Goal: Information Seeking & Learning: Learn about a topic

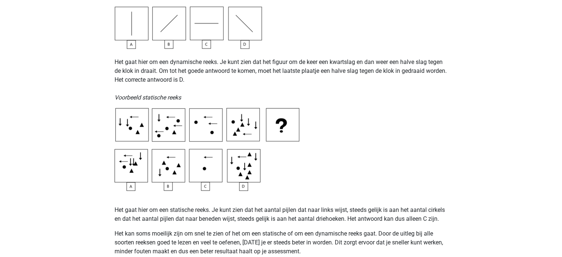
scroll to position [369, 0]
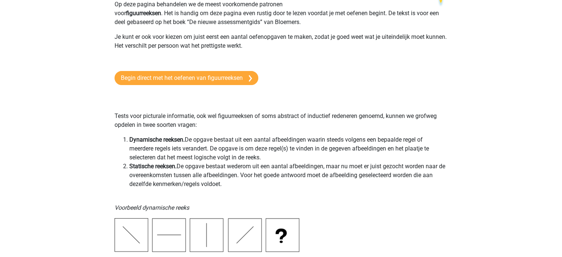
scroll to position [0, 0]
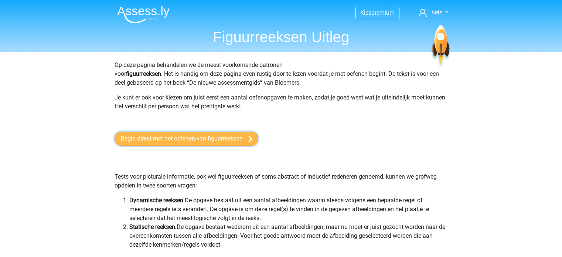
click at [151, 139] on link "Begin direct met het oefenen van figuurreeksen" at bounding box center [187, 138] width 144 height 14
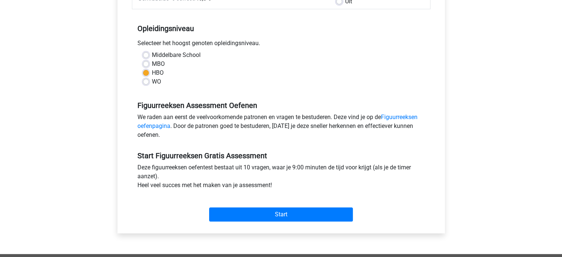
scroll to position [148, 0]
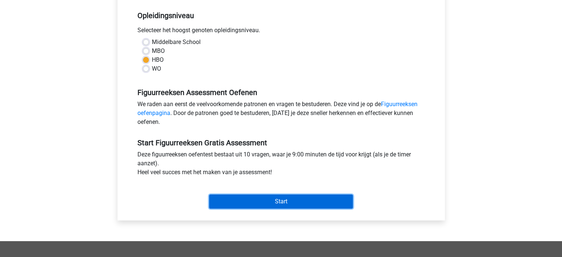
click at [241, 201] on input "Start" at bounding box center [281, 201] width 144 height 14
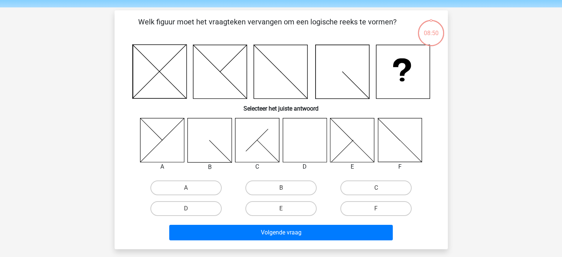
scroll to position [37, 0]
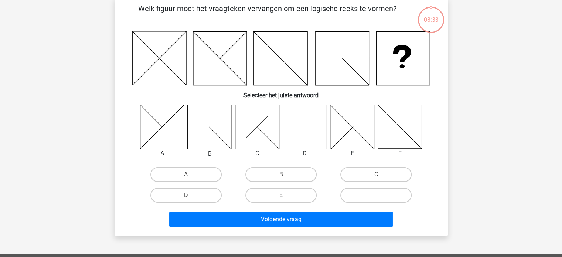
click at [311, 125] on icon at bounding box center [305, 127] width 44 height 44
click at [183, 194] on label "D" at bounding box center [185, 195] width 71 height 15
click at [186, 195] on input "D" at bounding box center [188, 197] width 5 height 5
radio input "true"
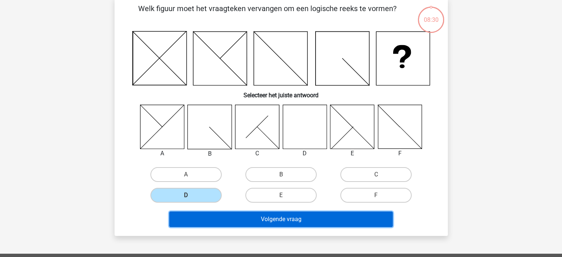
click at [263, 217] on button "Volgende vraag" at bounding box center [280, 219] width 223 height 16
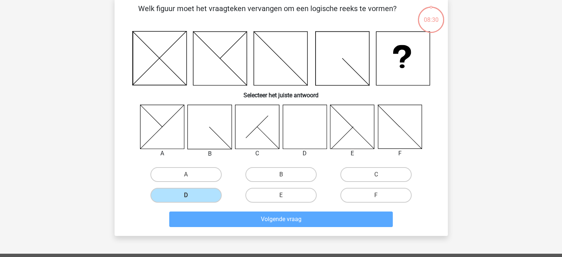
scroll to position [34, 0]
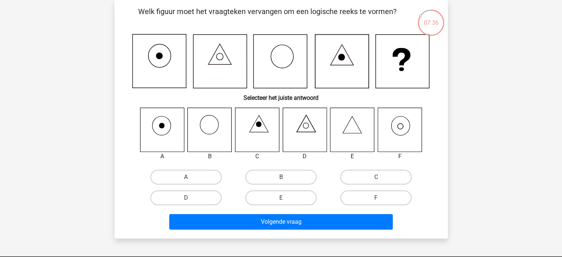
click at [403, 127] on icon at bounding box center [399, 129] width 44 height 44
click at [366, 196] on label "F" at bounding box center [375, 197] width 71 height 15
click at [376, 198] on input "F" at bounding box center [378, 200] width 5 height 5
radio input "true"
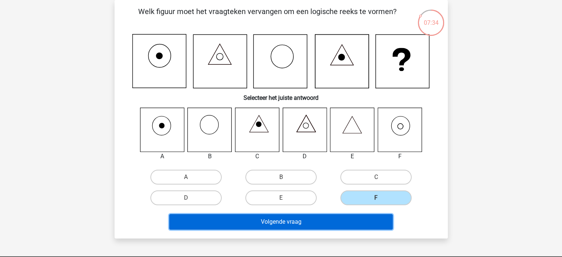
click at [296, 219] on button "Volgende vraag" at bounding box center [280, 222] width 223 height 16
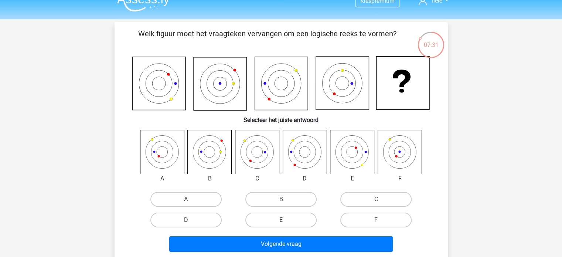
scroll to position [0, 0]
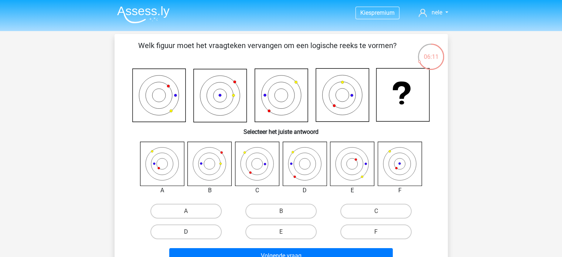
click at [182, 226] on label "D" at bounding box center [185, 231] width 71 height 15
click at [186, 232] on input "D" at bounding box center [188, 234] width 5 height 5
radio input "true"
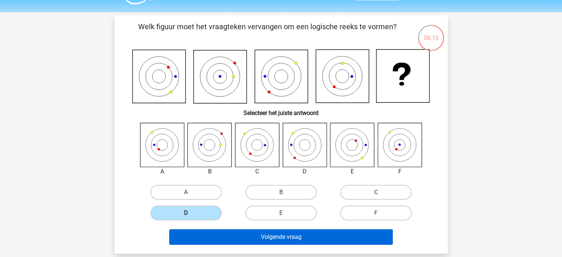
scroll to position [37, 0]
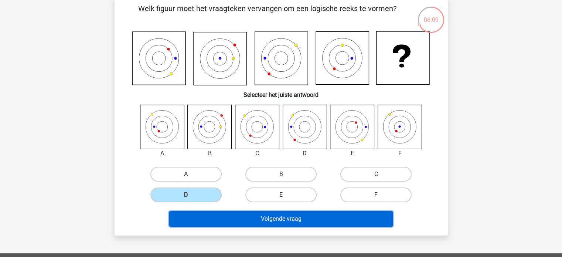
click at [259, 218] on button "Volgende vraag" at bounding box center [280, 219] width 223 height 16
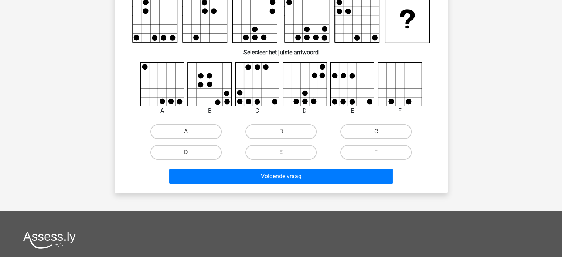
scroll to position [74, 0]
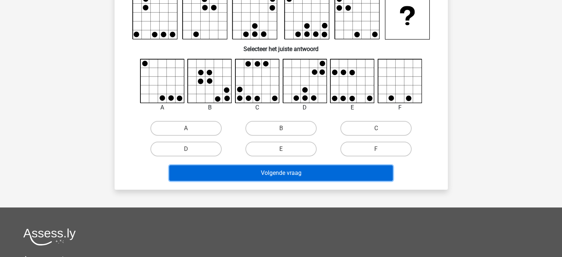
click at [279, 172] on button "Volgende vraag" at bounding box center [280, 173] width 223 height 16
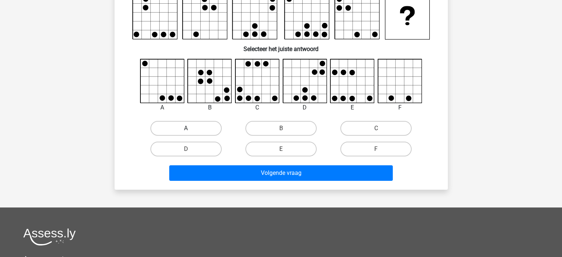
click at [195, 128] on label "A" at bounding box center [185, 128] width 71 height 15
click at [191, 128] on input "A" at bounding box center [188, 130] width 5 height 5
radio input "true"
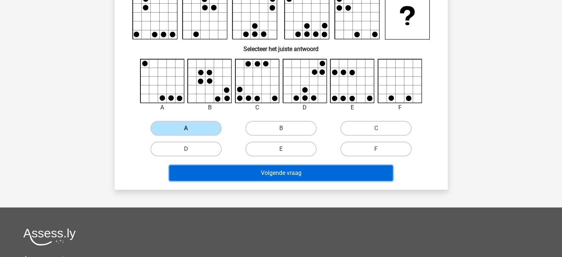
click at [273, 170] on button "Volgende vraag" at bounding box center [280, 173] width 223 height 16
click at [267, 173] on button "Volgende vraag" at bounding box center [280, 173] width 223 height 16
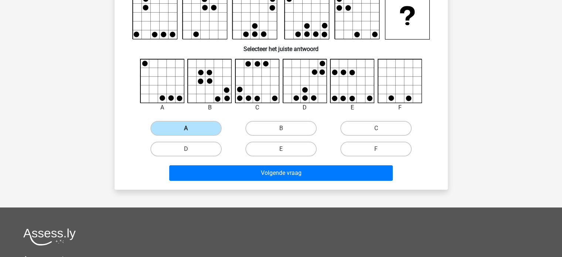
click at [198, 127] on label "A" at bounding box center [185, 128] width 71 height 15
click at [191, 128] on input "A" at bounding box center [188, 130] width 5 height 5
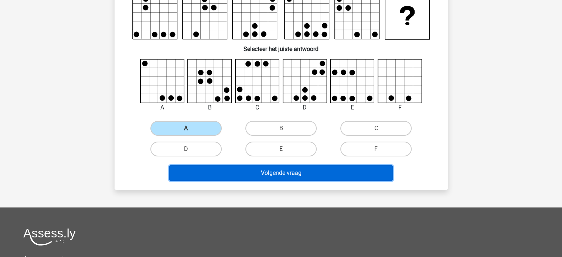
click at [276, 170] on button "Volgende vraag" at bounding box center [280, 173] width 223 height 16
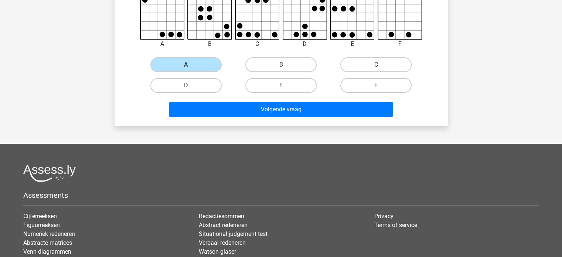
scroll to position [148, 0]
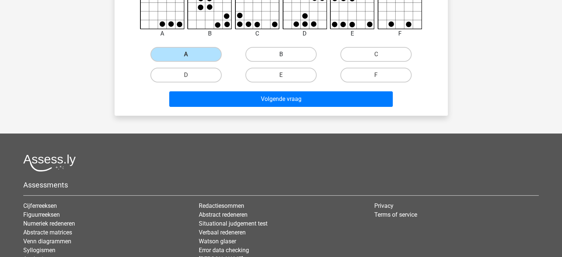
click at [271, 58] on label "B" at bounding box center [280, 54] width 71 height 15
click at [281, 58] on input "B" at bounding box center [283, 56] width 5 height 5
radio input "true"
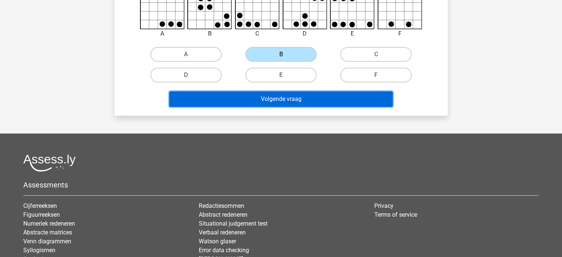
click at [278, 101] on button "Volgende vraag" at bounding box center [280, 99] width 223 height 16
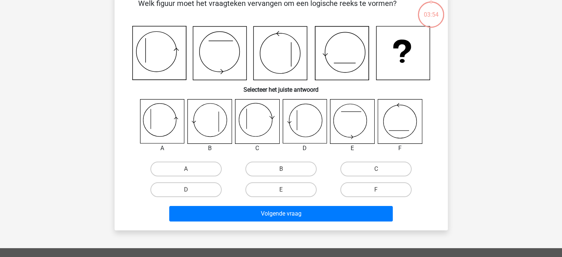
scroll to position [34, 0]
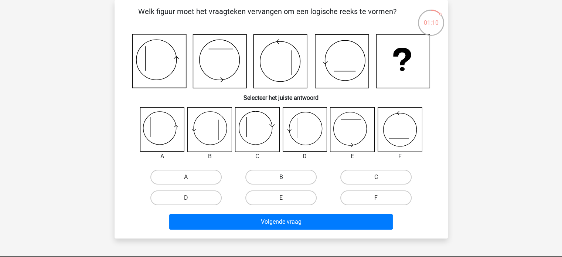
click at [288, 176] on label "B" at bounding box center [280, 177] width 71 height 15
click at [286, 177] on input "B" at bounding box center [283, 179] width 5 height 5
radio input "true"
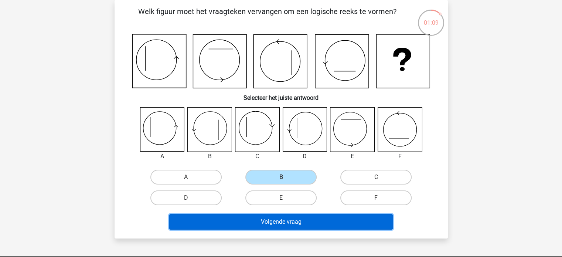
click at [298, 223] on button "Volgende vraag" at bounding box center [280, 222] width 223 height 16
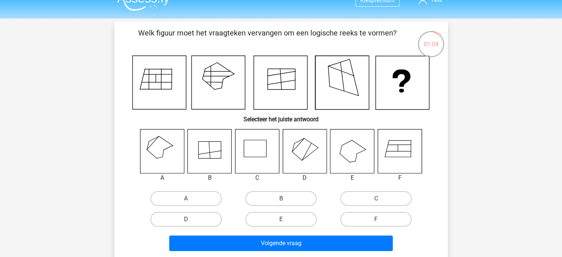
scroll to position [0, 0]
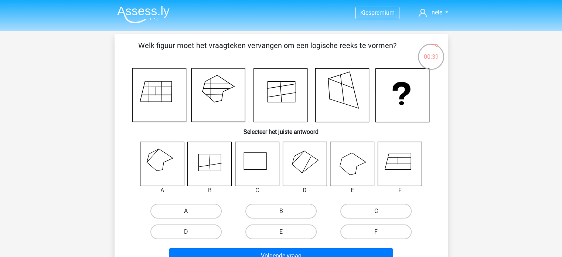
click at [170, 209] on label "A" at bounding box center [185, 211] width 71 height 15
click at [186, 211] on input "A" at bounding box center [188, 213] width 5 height 5
radio input "true"
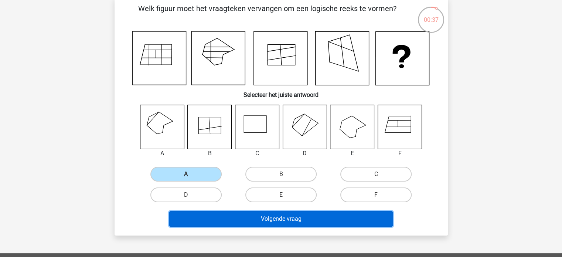
click at [281, 211] on button "Volgende vraag" at bounding box center [280, 219] width 223 height 16
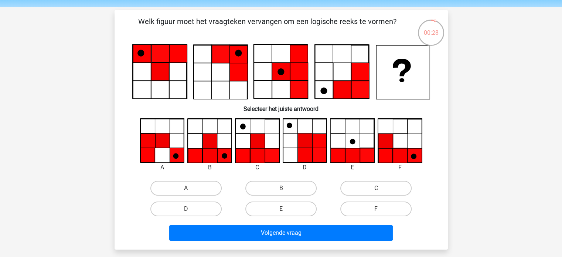
scroll to position [37, 0]
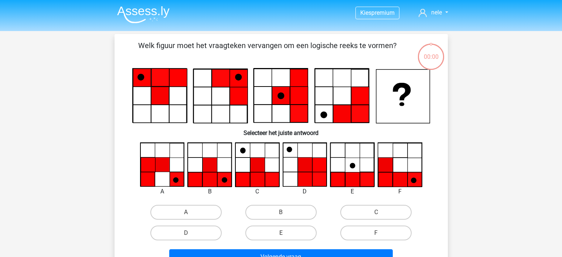
scroll to position [37, 0]
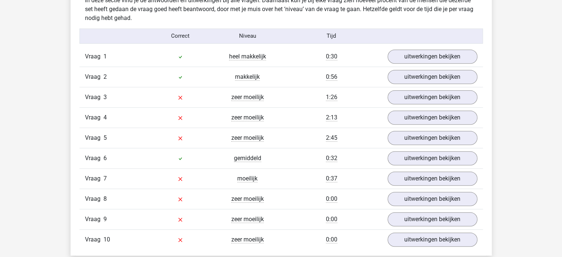
scroll to position [554, 0]
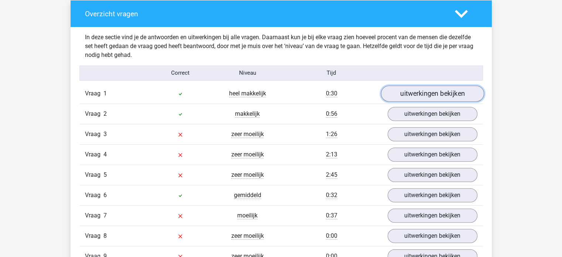
click at [423, 92] on link "uitwerkingen bekijken" at bounding box center [431, 93] width 103 height 16
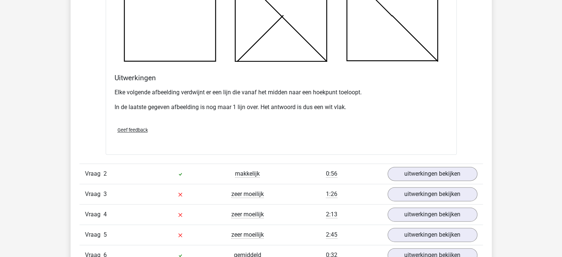
scroll to position [960, 0]
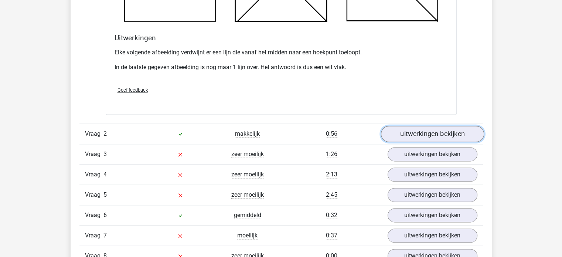
click at [431, 136] on link "uitwerkingen bekijken" at bounding box center [431, 134] width 103 height 16
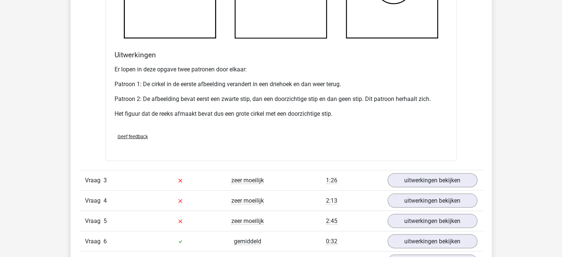
scroll to position [1404, 0]
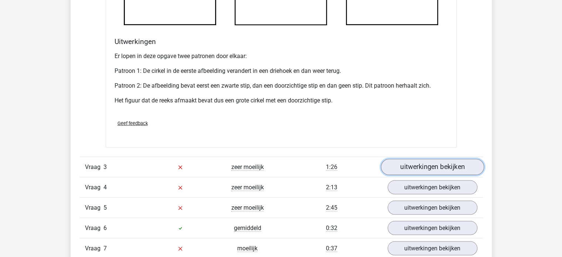
click at [406, 161] on link "uitwerkingen bekijken" at bounding box center [431, 166] width 103 height 16
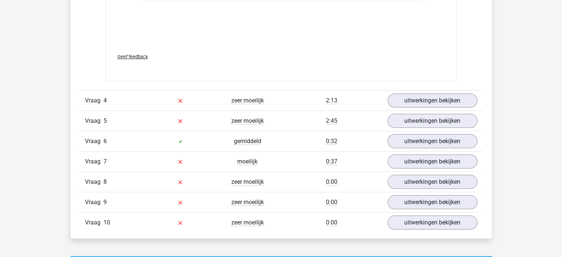
scroll to position [2142, 0]
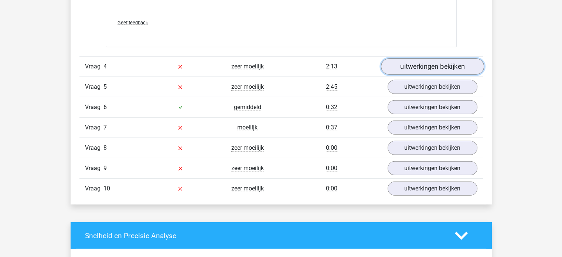
click at [415, 65] on link "uitwerkingen bekijken" at bounding box center [431, 66] width 103 height 16
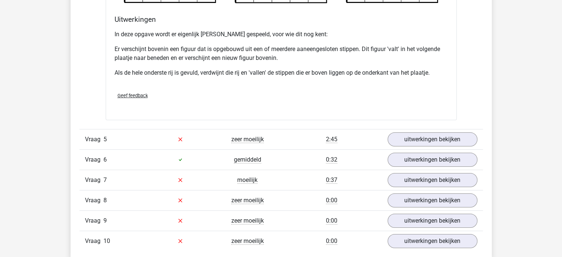
scroll to position [2549, 0]
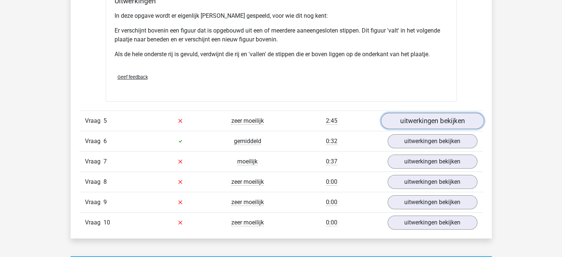
click at [431, 122] on link "uitwerkingen bekijken" at bounding box center [431, 121] width 103 height 16
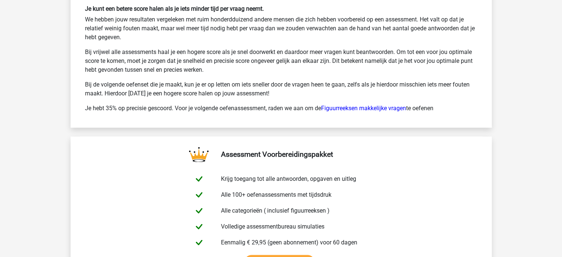
scroll to position [3731, 0]
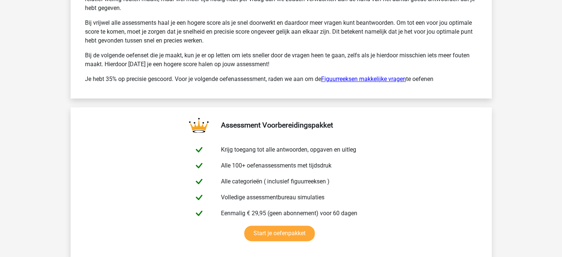
click at [373, 75] on link "Figuurreeksen makkelijke vragen" at bounding box center [363, 78] width 85 height 7
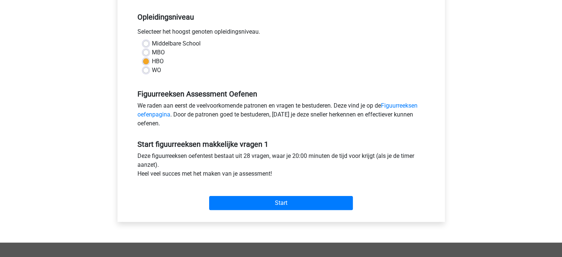
scroll to position [148, 0]
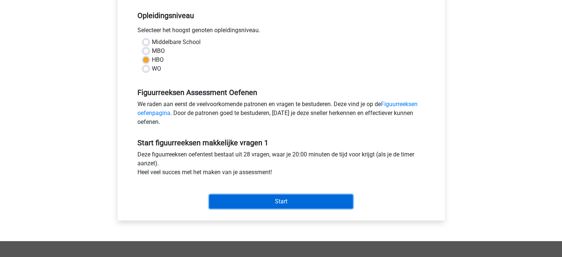
click at [271, 203] on input "Start" at bounding box center [281, 201] width 144 height 14
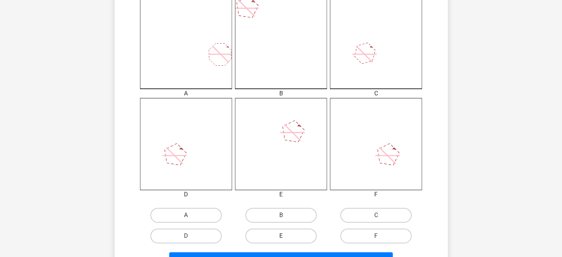
scroll to position [259, 0]
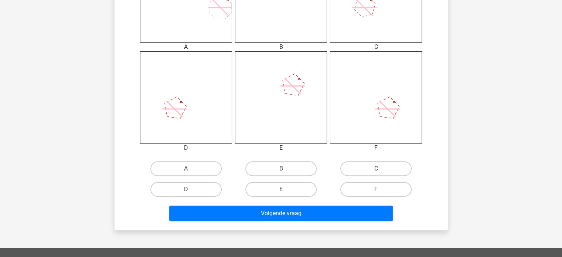
click at [288, 191] on label "E" at bounding box center [280, 189] width 71 height 15
click at [286, 191] on input "E" at bounding box center [283, 191] width 5 height 5
radio input "true"
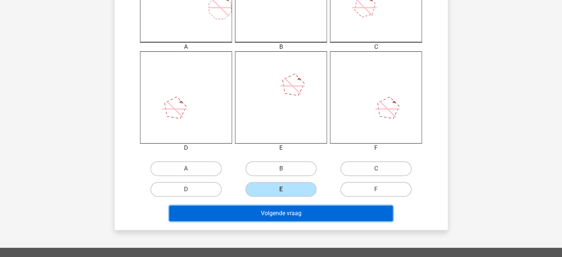
click at [293, 212] on button "Volgende vraag" at bounding box center [280, 213] width 223 height 16
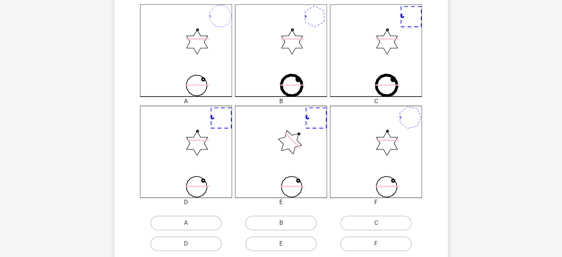
scroll to position [332, 0]
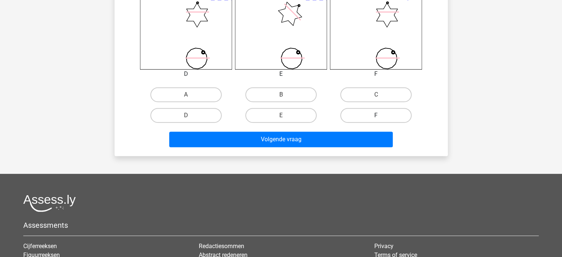
click at [372, 115] on label "F" at bounding box center [375, 115] width 71 height 15
click at [376, 115] on input "F" at bounding box center [378, 117] width 5 height 5
radio input "true"
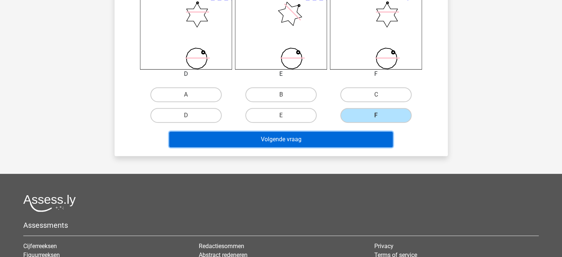
click at [335, 140] on button "Volgende vraag" at bounding box center [280, 139] width 223 height 16
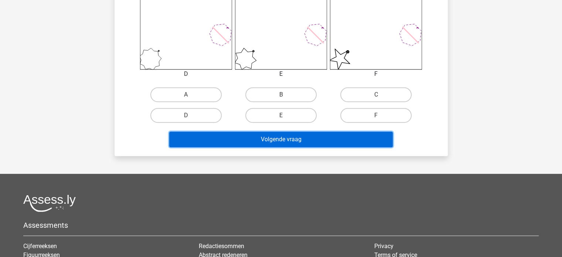
click at [289, 137] on button "Volgende vraag" at bounding box center [280, 139] width 223 height 16
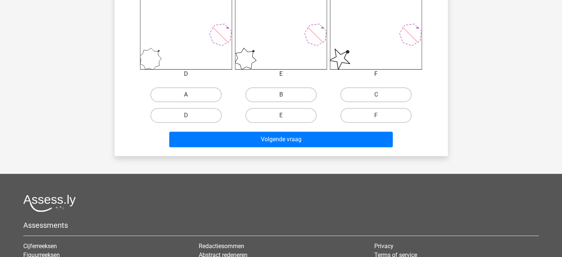
click at [207, 94] on label "A" at bounding box center [185, 94] width 71 height 15
click at [191, 95] on input "A" at bounding box center [188, 97] width 5 height 5
radio input "true"
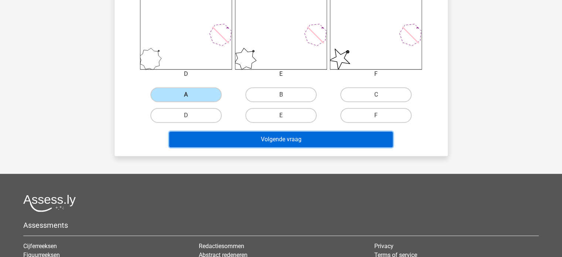
click at [266, 137] on button "Volgende vraag" at bounding box center [280, 139] width 223 height 16
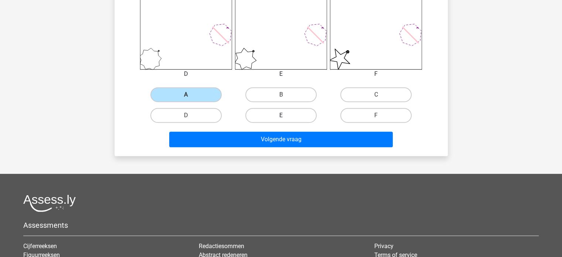
click at [291, 116] on label "E" at bounding box center [280, 115] width 71 height 15
click at [286, 116] on input "E" at bounding box center [283, 117] width 5 height 5
radio input "true"
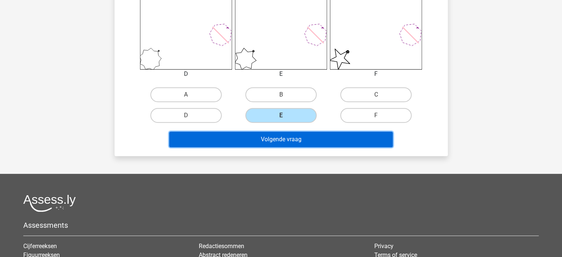
click at [294, 140] on button "Volgende vraag" at bounding box center [280, 139] width 223 height 16
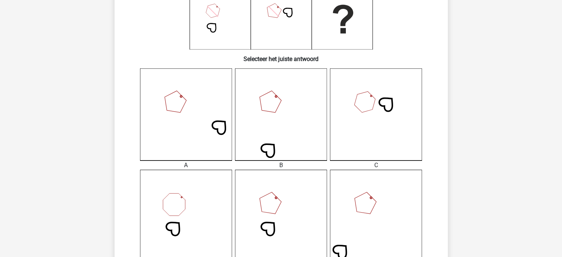
scroll to position [222, 0]
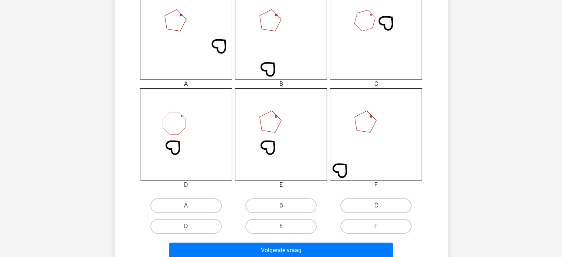
click at [284, 222] on label "E" at bounding box center [280, 226] width 71 height 15
click at [284, 226] on input "E" at bounding box center [283, 228] width 5 height 5
radio input "true"
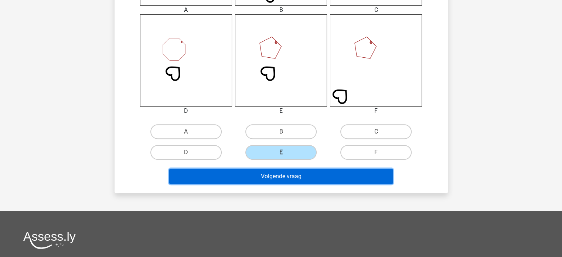
click at [288, 173] on button "Volgende vraag" at bounding box center [280, 176] width 223 height 16
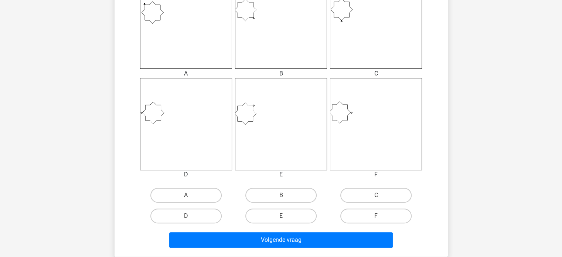
scroll to position [256, 0]
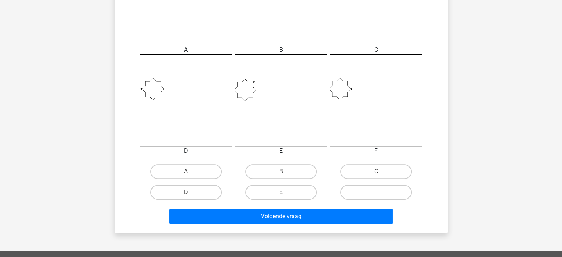
click at [371, 189] on label "F" at bounding box center [375, 192] width 71 height 15
click at [376, 192] on input "F" at bounding box center [378, 194] width 5 height 5
radio input "true"
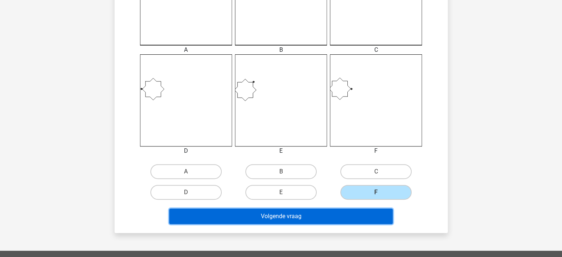
click at [336, 208] on button "Volgende vraag" at bounding box center [280, 216] width 223 height 16
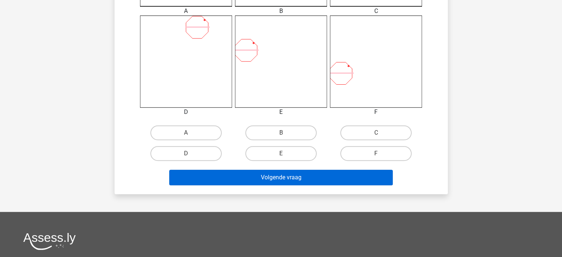
scroll to position [295, 0]
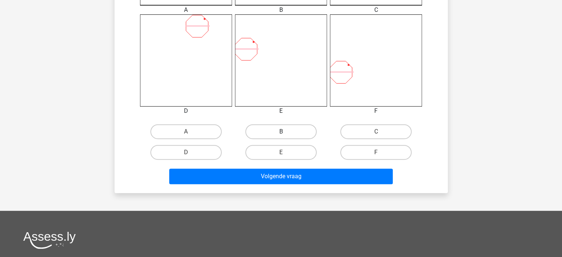
click at [286, 127] on label "B" at bounding box center [280, 131] width 71 height 15
click at [286, 131] on input "B" at bounding box center [283, 133] width 5 height 5
radio input "true"
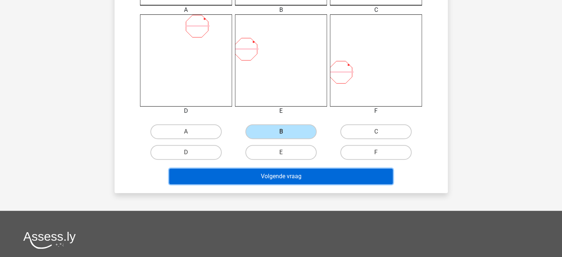
click at [303, 175] on button "Volgende vraag" at bounding box center [280, 176] width 223 height 16
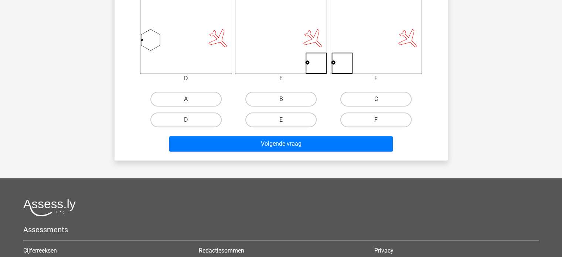
scroll to position [329, 0]
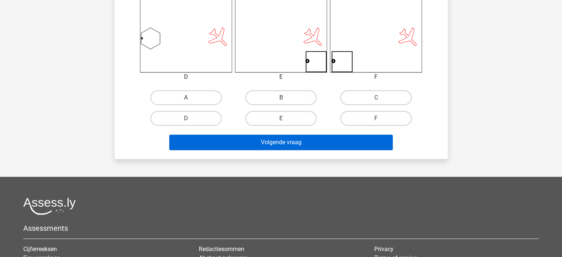
drag, startPoint x: 216, startPoint y: 117, endPoint x: 244, endPoint y: 146, distance: 40.0
click at [215, 118] on label "D" at bounding box center [185, 118] width 71 height 15
click at [191, 118] on input "D" at bounding box center [188, 120] width 5 height 5
radio input "true"
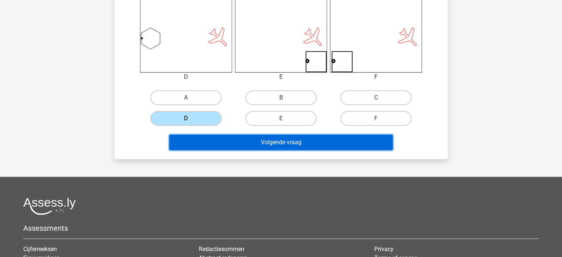
click at [245, 141] on button "Volgende vraag" at bounding box center [280, 142] width 223 height 16
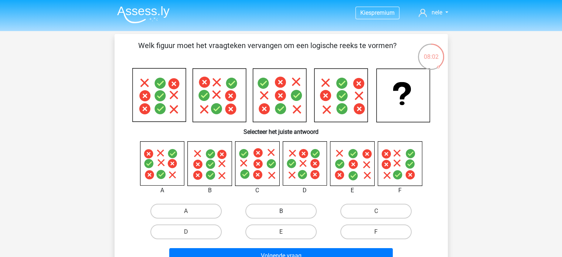
scroll to position [37, 0]
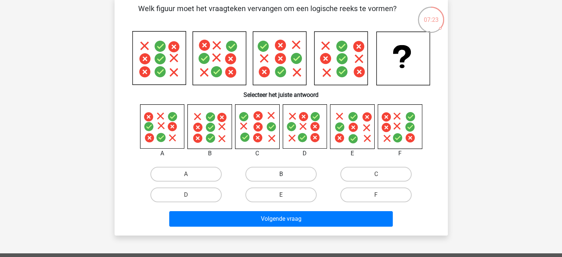
click at [274, 173] on label "B" at bounding box center [280, 174] width 71 height 15
click at [281, 174] on input "B" at bounding box center [283, 176] width 5 height 5
radio input "true"
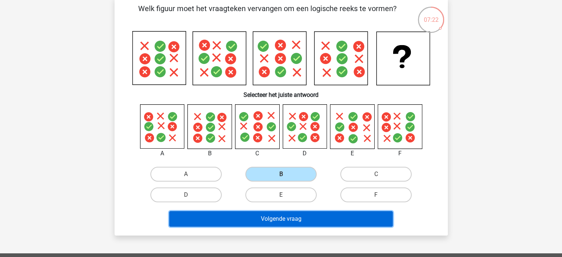
click at [304, 218] on button "Volgende vraag" at bounding box center [280, 219] width 223 height 16
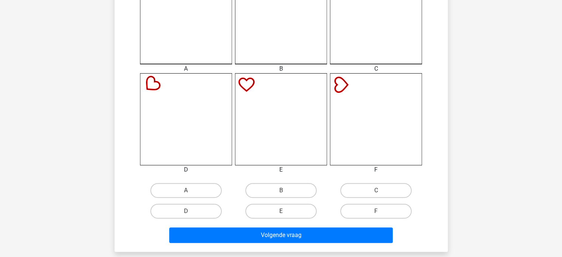
scroll to position [329, 0]
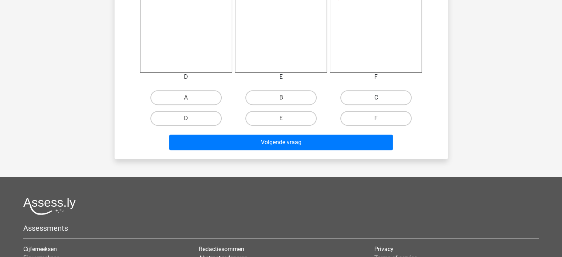
click at [372, 96] on label "C" at bounding box center [375, 97] width 71 height 15
click at [376, 98] on input "C" at bounding box center [378, 100] width 5 height 5
radio input "true"
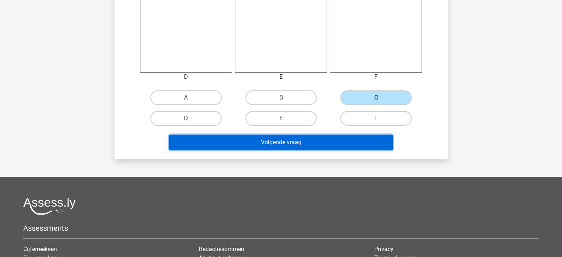
click at [317, 139] on button "Volgende vraag" at bounding box center [280, 142] width 223 height 16
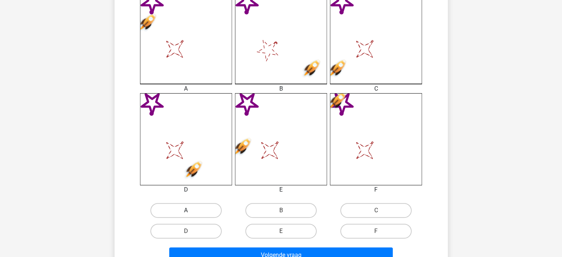
scroll to position [222, 0]
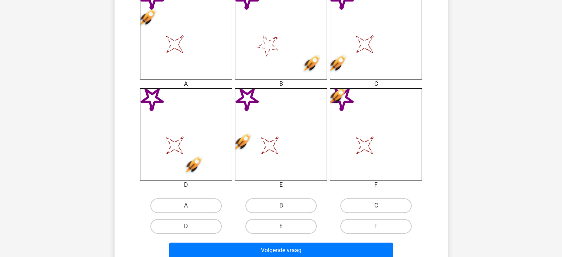
click at [182, 205] on label "A" at bounding box center [185, 205] width 71 height 15
click at [186, 205] on input "A" at bounding box center [188, 207] width 5 height 5
radio input "true"
click at [376, 224] on label "F" at bounding box center [375, 226] width 71 height 15
click at [376, 226] on input "F" at bounding box center [378, 228] width 5 height 5
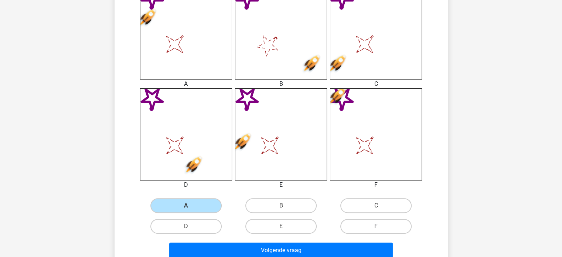
radio input "true"
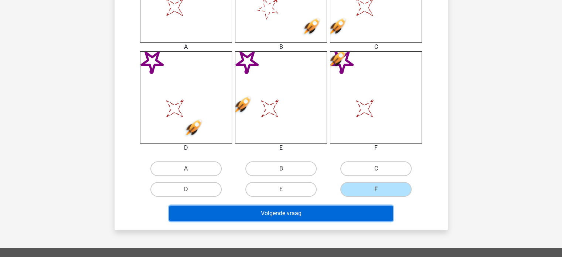
click at [329, 212] on button "Volgende vraag" at bounding box center [280, 213] width 223 height 16
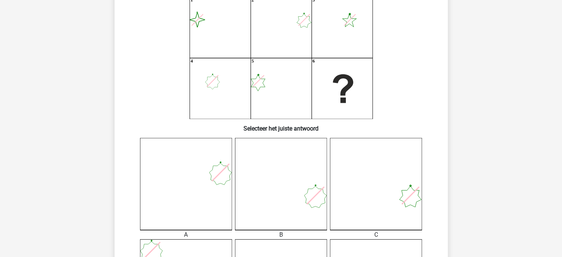
scroll to position [46, 0]
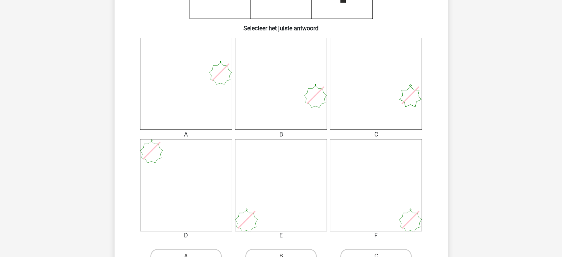
scroll to position [185, 0]
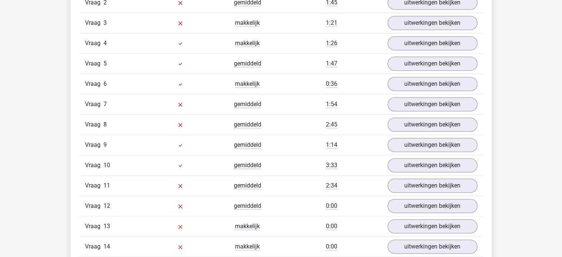
scroll to position [591, 0]
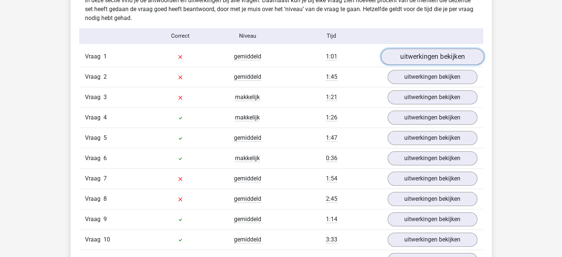
click at [429, 54] on link "uitwerkingen bekijken" at bounding box center [431, 56] width 103 height 16
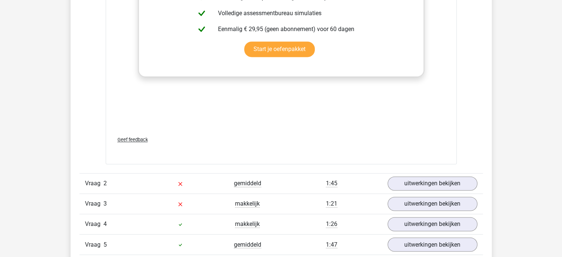
scroll to position [1182, 0]
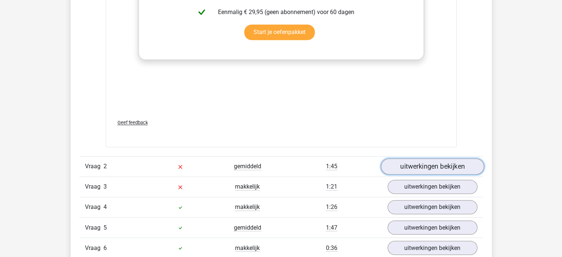
click at [454, 165] on link "uitwerkingen bekijken" at bounding box center [431, 166] width 103 height 16
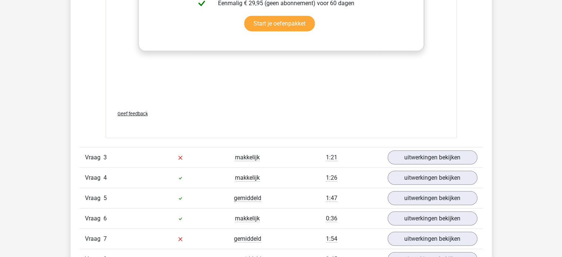
scroll to position [1884, 0]
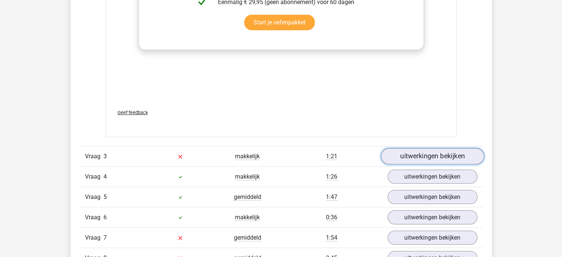
click at [426, 152] on link "uitwerkingen bekijken" at bounding box center [431, 156] width 103 height 16
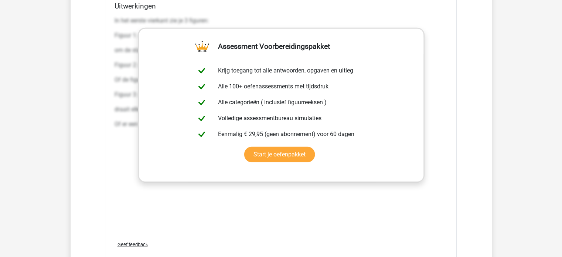
scroll to position [1810, 0]
